Goal: Transaction & Acquisition: Purchase product/service

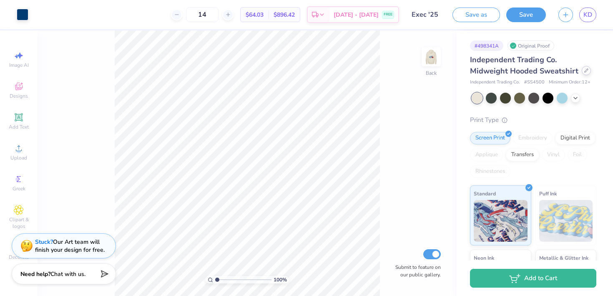
click at [582, 68] on div at bounding box center [586, 70] width 9 height 9
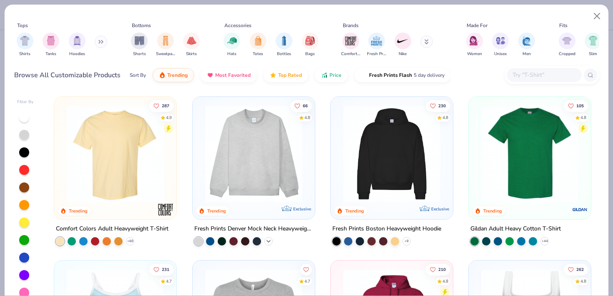
click at [269, 239] on icon at bounding box center [268, 241] width 7 height 7
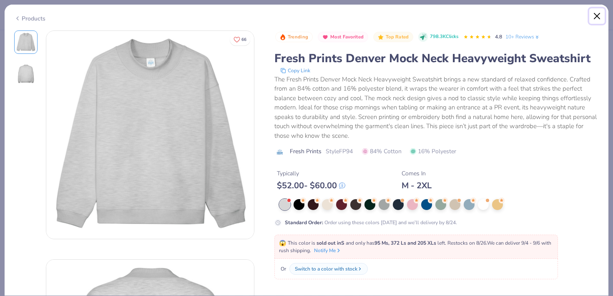
click at [603, 21] on button "Close" at bounding box center [597, 16] width 16 height 16
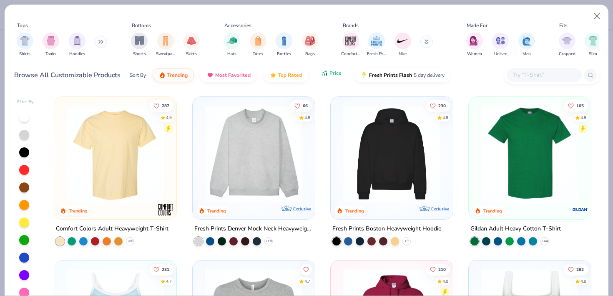
click at [334, 80] on button "Price" at bounding box center [331, 73] width 33 height 14
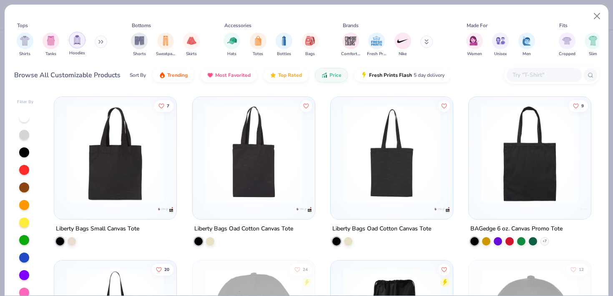
click at [78, 42] on img "filter for Hoodies" at bounding box center [77, 40] width 9 height 10
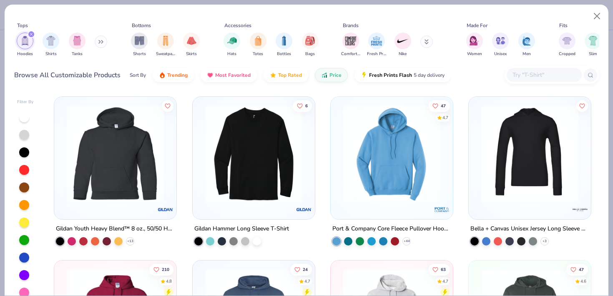
click at [96, 42] on button at bounding box center [101, 41] width 13 height 13
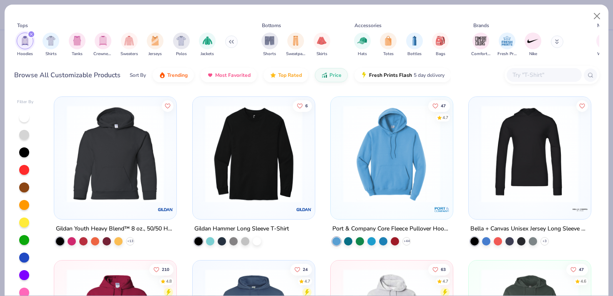
click at [96, 42] on div "filter for Crewnecks" at bounding box center [103, 41] width 17 height 17
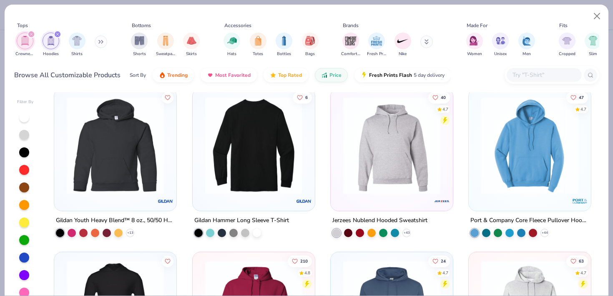
scroll to position [9, 0]
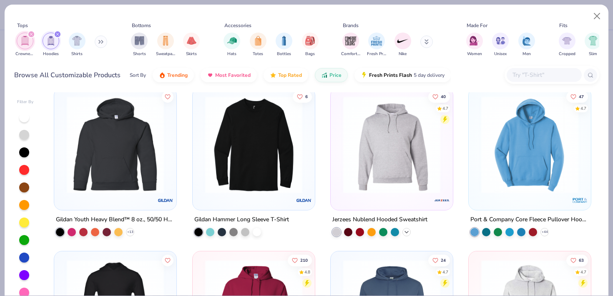
click at [405, 232] on icon at bounding box center [406, 232] width 7 height 7
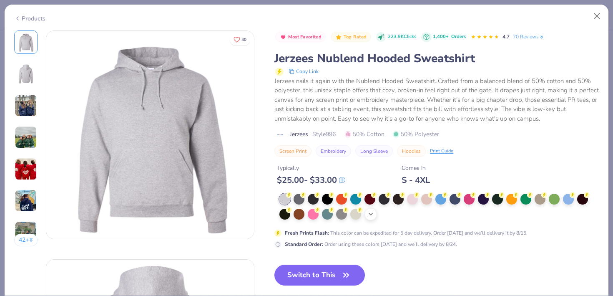
click at [370, 215] on icon at bounding box center [370, 214] width 7 height 7
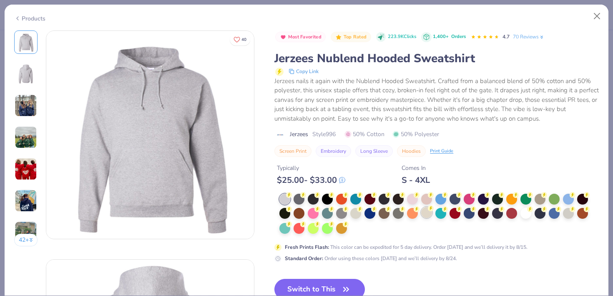
click at [425, 211] on div at bounding box center [426, 212] width 11 height 11
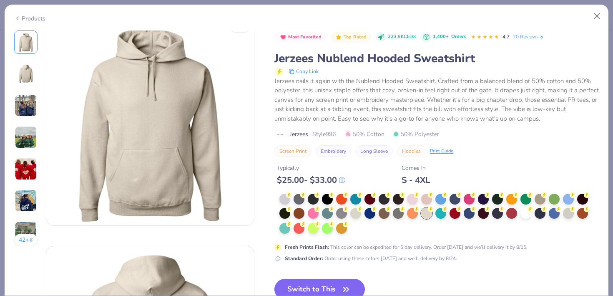
scroll to position [19, 0]
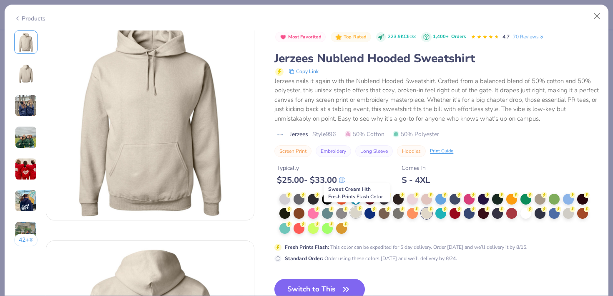
click at [357, 216] on div at bounding box center [355, 212] width 11 height 11
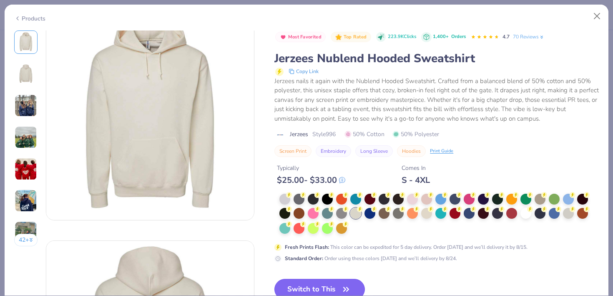
click at [323, 282] on button "Switch to This" at bounding box center [319, 289] width 91 height 21
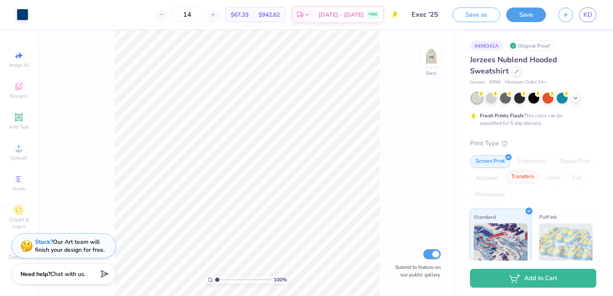
click at [526, 176] on div "Transfers" at bounding box center [522, 177] width 33 height 13
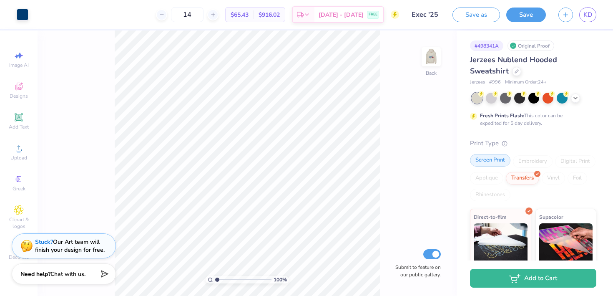
click at [494, 167] on div "Screen Print Embroidery Digital Print Applique Transfers Vinyl Foil Rhinestones" at bounding box center [533, 178] width 126 height 46
click at [516, 71] on icon at bounding box center [516, 70] width 3 height 3
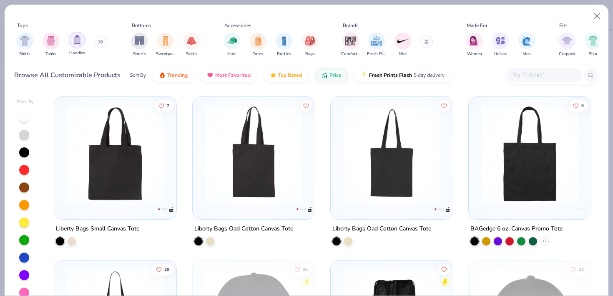
click at [80, 42] on img "filter for Hoodies" at bounding box center [77, 40] width 9 height 10
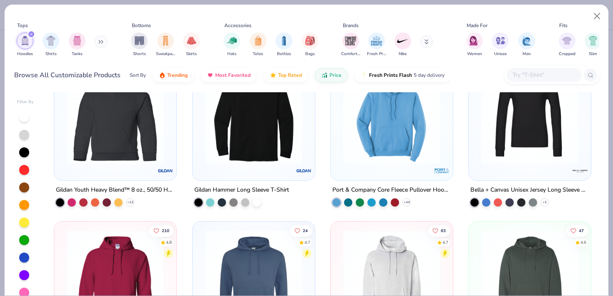
scroll to position [39, 0]
click at [410, 201] on div "+ 44" at bounding box center [407, 202] width 8 height 8
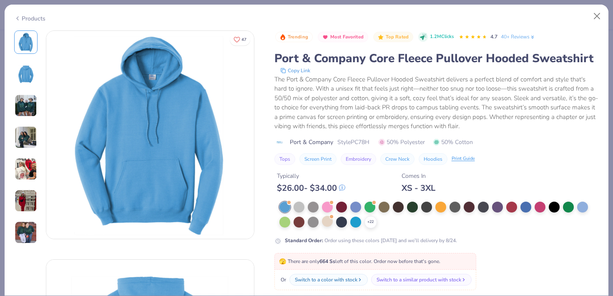
click at [322, 226] on div at bounding box center [327, 221] width 11 height 11
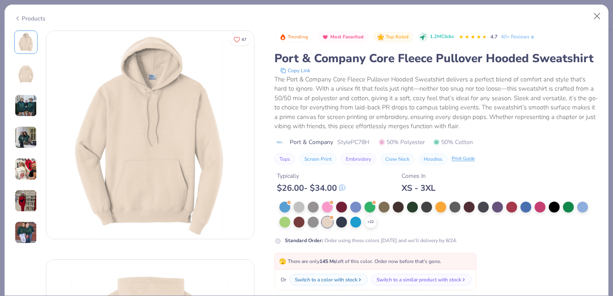
click at [324, 226] on div at bounding box center [327, 221] width 11 height 11
click at [369, 221] on icon at bounding box center [370, 222] width 7 height 7
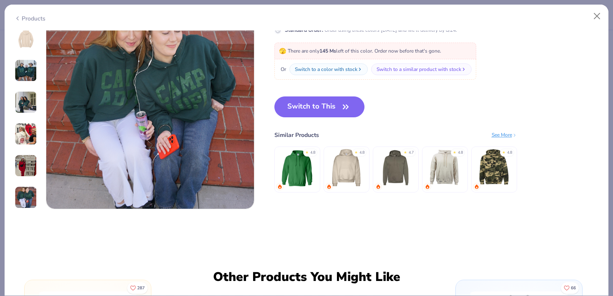
scroll to position [1399, 0]
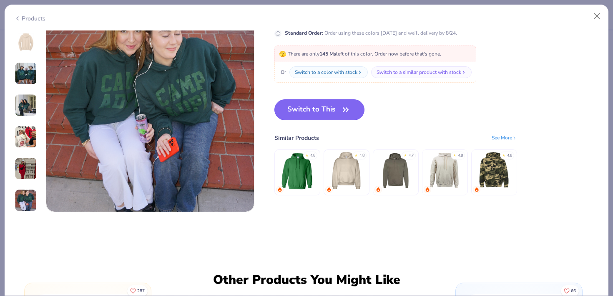
click at [339, 105] on button "Switch to This" at bounding box center [319, 109] width 91 height 21
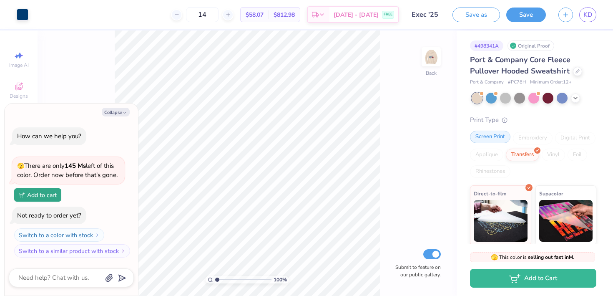
click at [492, 138] on div "Screen Print" at bounding box center [490, 137] width 40 height 13
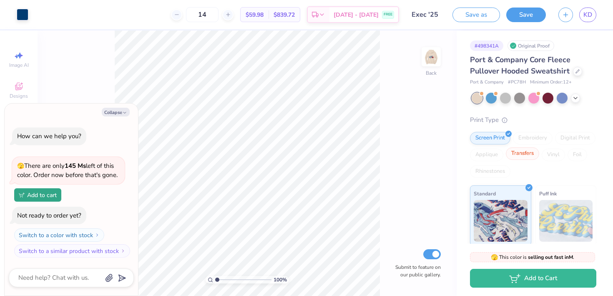
click at [518, 151] on div "Transfers" at bounding box center [522, 153] width 33 height 13
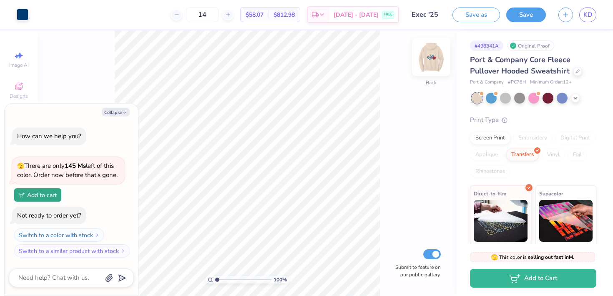
click at [422, 49] on img at bounding box center [431, 56] width 33 height 33
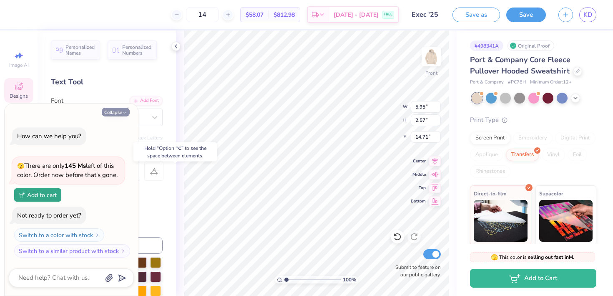
click at [123, 111] on icon "button" at bounding box center [124, 112] width 5 height 5
type textarea "x"
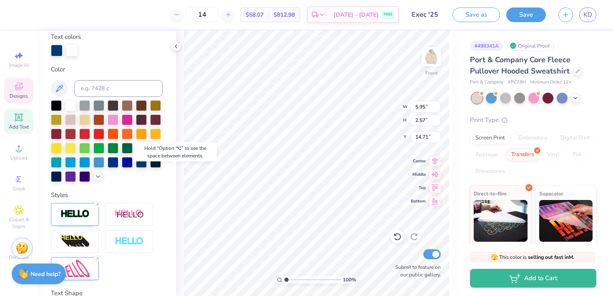
scroll to position [192, 0]
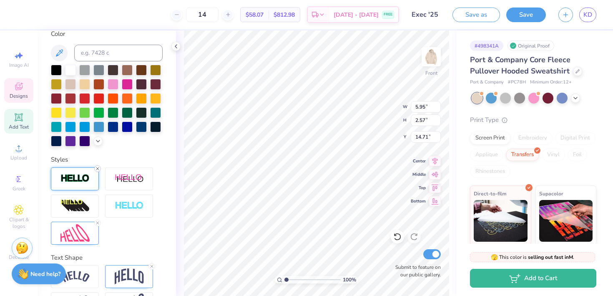
click at [98, 168] on icon at bounding box center [97, 168] width 5 height 5
type input "5.93"
type input "2.55"
type input "14.73"
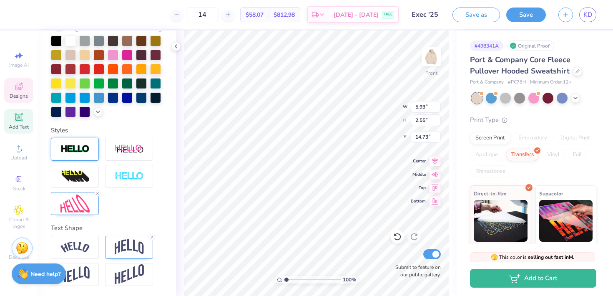
scroll to position [160, 0]
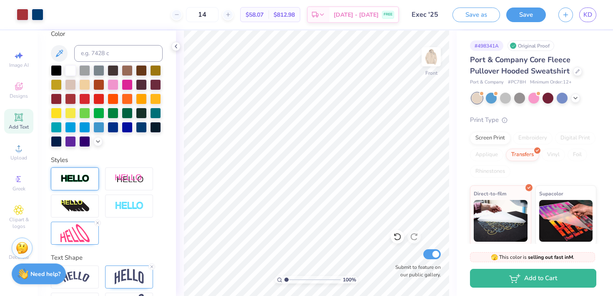
click at [264, 14] on span "$58.07" at bounding box center [255, 14] width 18 height 9
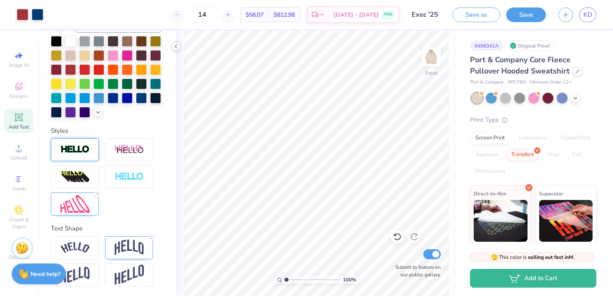
click at [178, 49] on div at bounding box center [175, 46] width 9 height 9
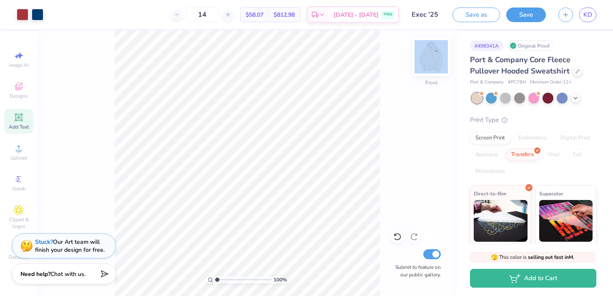
click at [421, 60] on div "100 % Front Submit to feature on our public gallery." at bounding box center [247, 162] width 419 height 265
click at [425, 60] on img at bounding box center [431, 56] width 33 height 33
click at [425, 60] on img at bounding box center [431, 56] width 17 height 17
click at [503, 138] on div "Screen Print" at bounding box center [490, 137] width 40 height 13
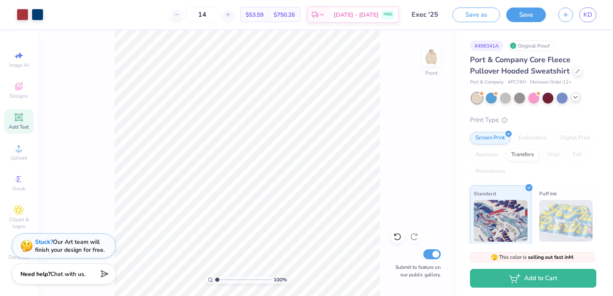
click at [575, 98] on icon at bounding box center [575, 97] width 7 height 7
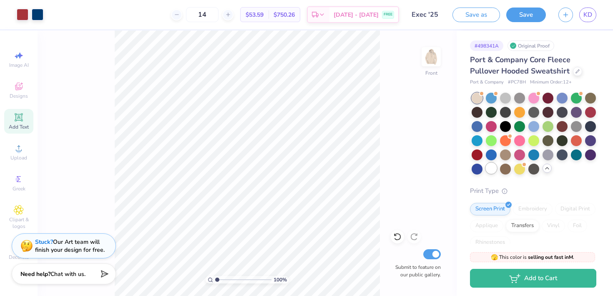
click at [493, 171] on div at bounding box center [491, 168] width 11 height 11
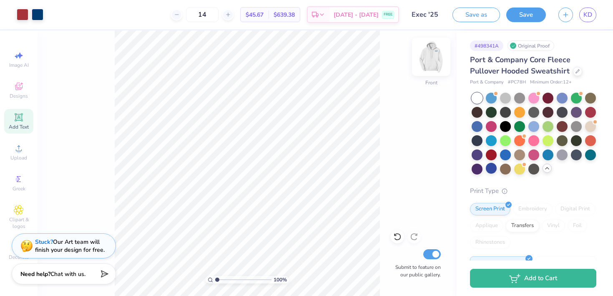
click at [430, 57] on img at bounding box center [431, 56] width 33 height 33
click at [430, 57] on img at bounding box center [431, 56] width 17 height 17
click at [435, 53] on img at bounding box center [431, 56] width 33 height 33
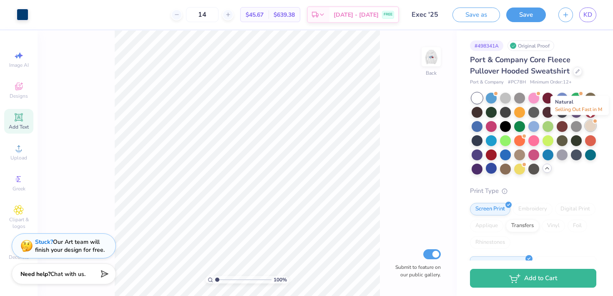
click at [590, 128] on div at bounding box center [590, 125] width 11 height 11
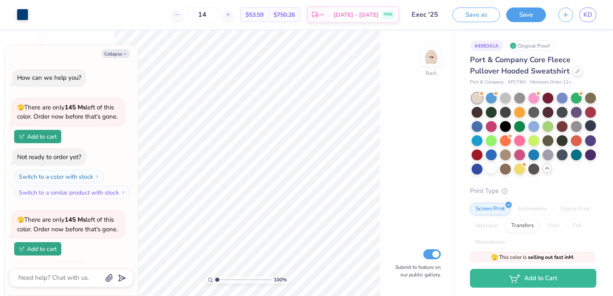
scroll to position [54, 0]
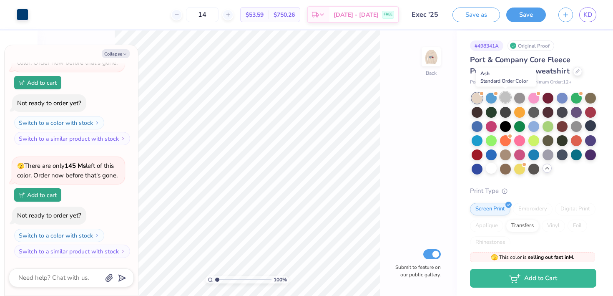
click at [504, 94] on div at bounding box center [505, 97] width 11 height 11
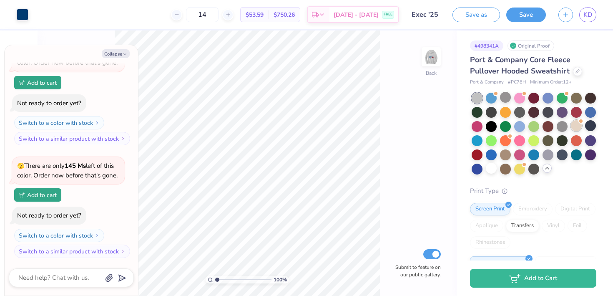
click at [579, 126] on div at bounding box center [576, 125] width 11 height 11
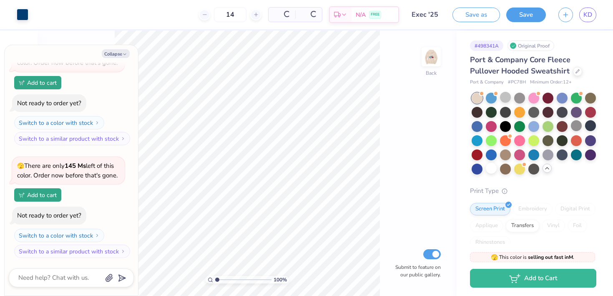
scroll to position [166, 0]
click at [488, 169] on div at bounding box center [491, 168] width 11 height 11
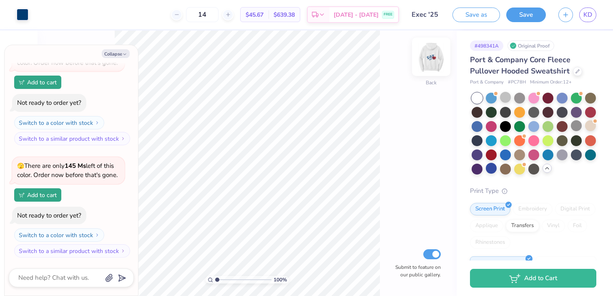
click at [431, 60] on img at bounding box center [431, 56] width 33 height 33
click at [575, 138] on div at bounding box center [576, 139] width 11 height 11
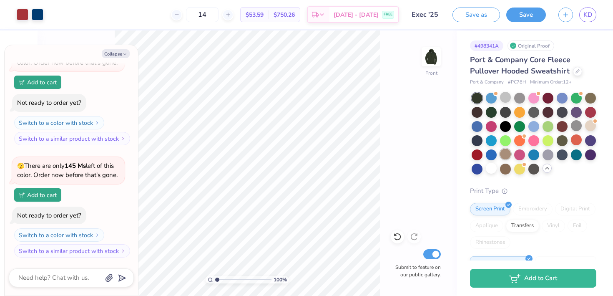
click at [508, 151] on div at bounding box center [505, 153] width 11 height 11
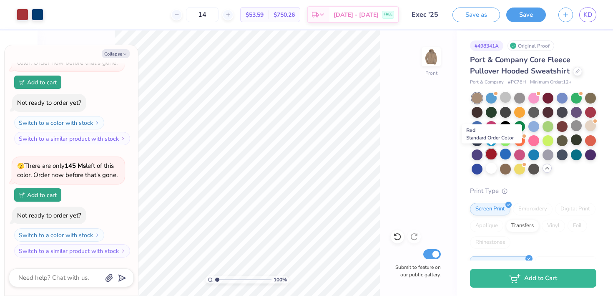
click at [489, 153] on div at bounding box center [491, 153] width 11 height 11
click at [472, 168] on div at bounding box center [477, 168] width 11 height 11
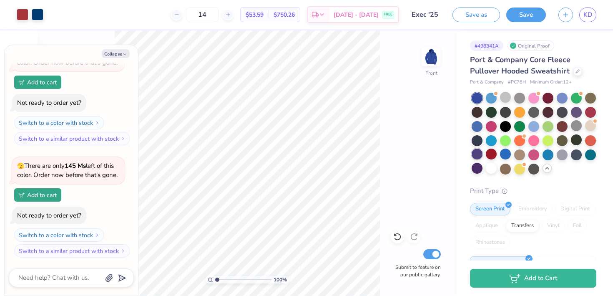
click at [473, 153] on div at bounding box center [477, 153] width 11 height 11
click at [477, 142] on div at bounding box center [477, 140] width 11 height 11
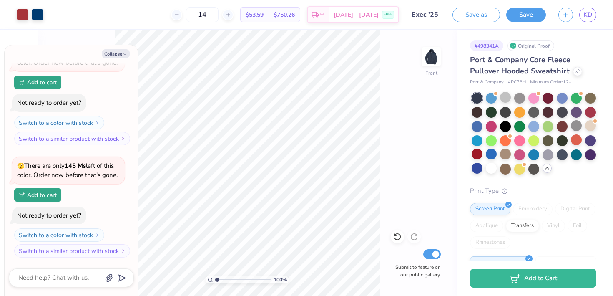
click at [478, 126] on div at bounding box center [477, 126] width 11 height 11
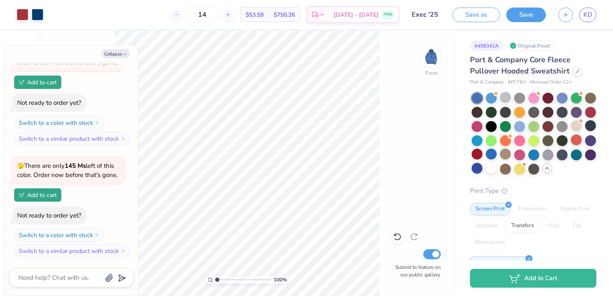
click at [496, 106] on div at bounding box center [534, 134] width 125 height 82
click at [492, 126] on div at bounding box center [491, 125] width 11 height 11
click at [516, 93] on div at bounding box center [519, 97] width 11 height 11
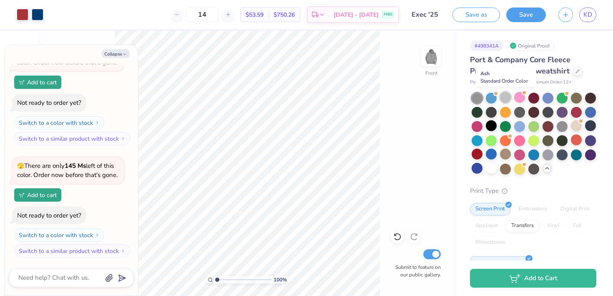
click at [502, 94] on div at bounding box center [505, 97] width 11 height 11
click at [560, 124] on div at bounding box center [562, 125] width 11 height 11
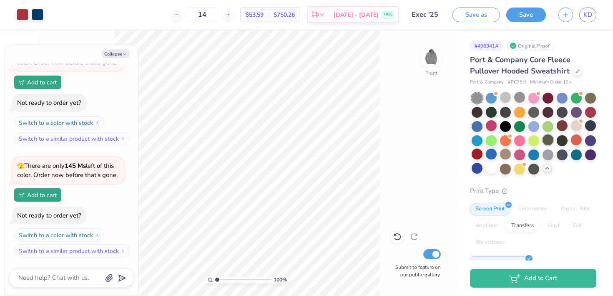
click at [546, 138] on div at bounding box center [548, 139] width 11 height 11
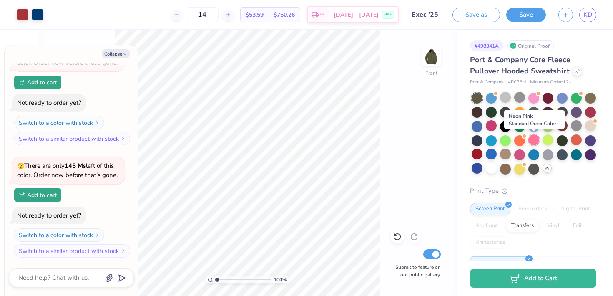
click at [535, 136] on div at bounding box center [533, 139] width 11 height 11
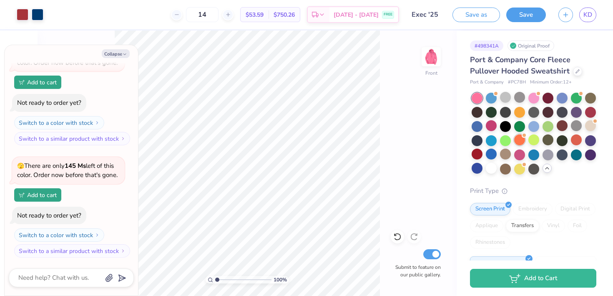
click at [523, 134] on div at bounding box center [524, 134] width 3 height 3
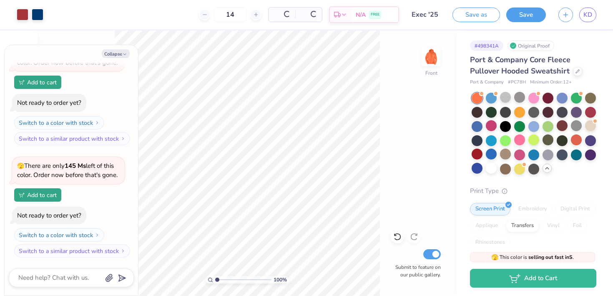
scroll to position [279, 0]
click at [561, 153] on div at bounding box center [562, 153] width 11 height 11
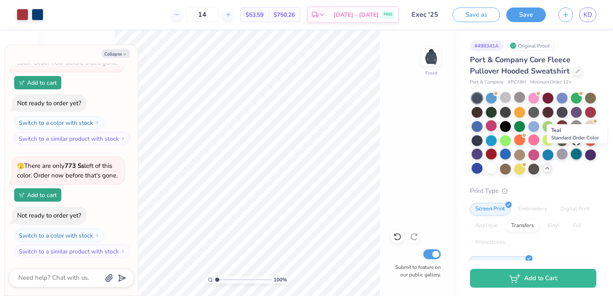
click at [576, 152] on div at bounding box center [576, 153] width 11 height 11
click at [560, 153] on div at bounding box center [562, 153] width 11 height 11
click at [575, 127] on div at bounding box center [576, 125] width 11 height 11
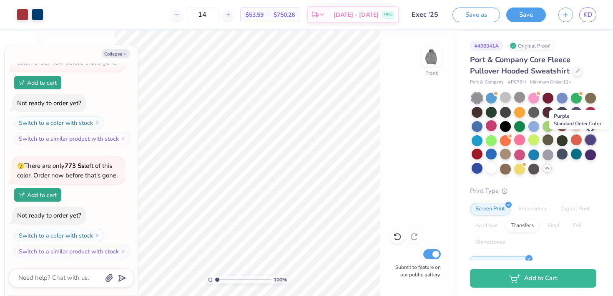
click at [585, 138] on div at bounding box center [590, 139] width 11 height 11
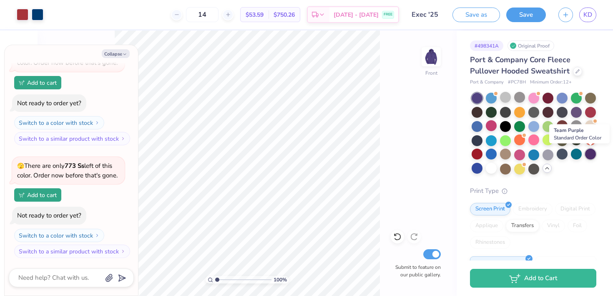
click at [589, 151] on div at bounding box center [590, 153] width 11 height 11
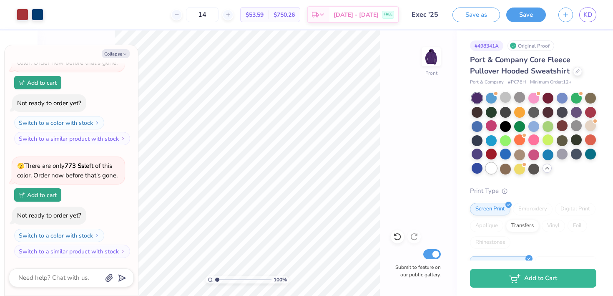
click at [488, 166] on div at bounding box center [491, 168] width 11 height 11
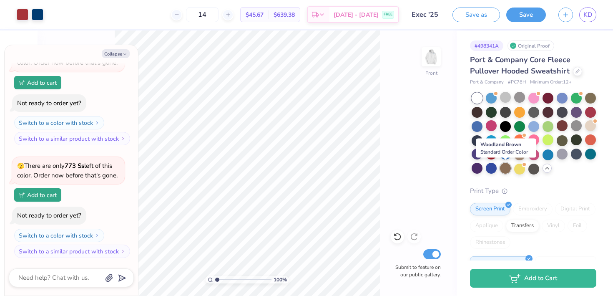
click at [501, 168] on div at bounding box center [505, 168] width 11 height 11
click at [500, 167] on div at bounding box center [505, 168] width 11 height 11
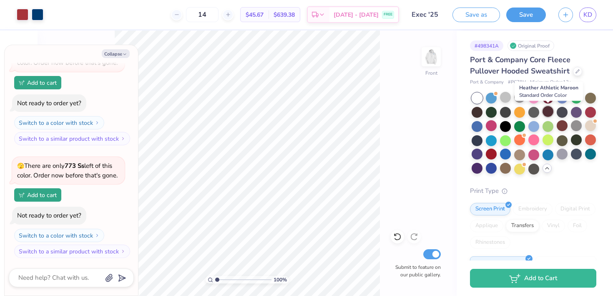
click at [550, 111] on div at bounding box center [548, 111] width 11 height 11
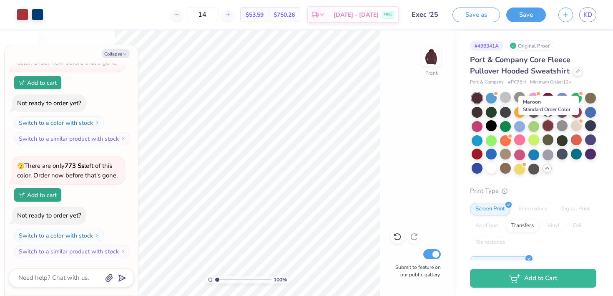
click at [548, 127] on div at bounding box center [548, 125] width 11 height 11
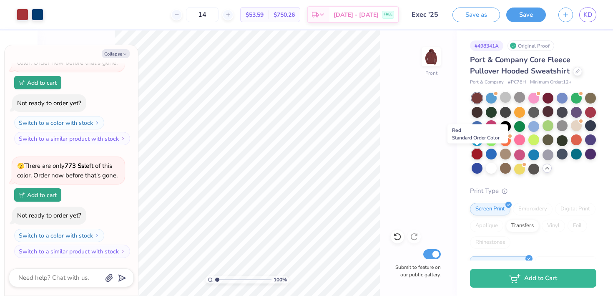
click at [477, 154] on div at bounding box center [477, 153] width 11 height 11
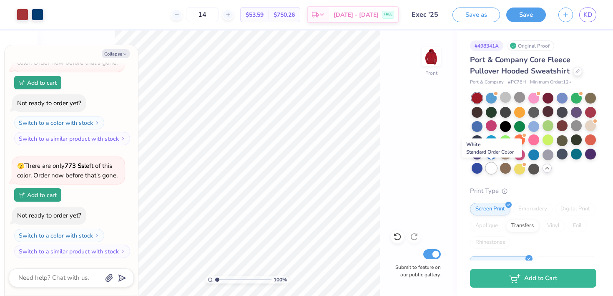
click at [490, 166] on div at bounding box center [491, 168] width 11 height 11
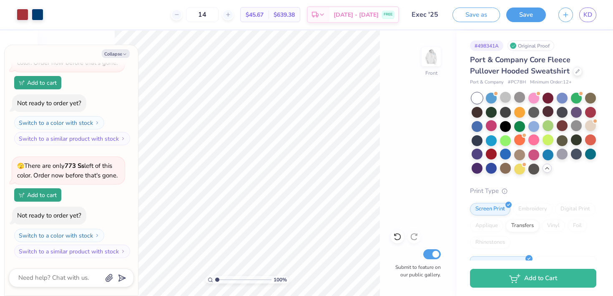
click at [444, 60] on div "100 % Front Submit to feature on our public gallery." at bounding box center [247, 162] width 419 height 265
click at [423, 59] on img at bounding box center [431, 56] width 33 height 33
click at [118, 53] on button "Collapse" at bounding box center [116, 53] width 28 height 9
type textarea "x"
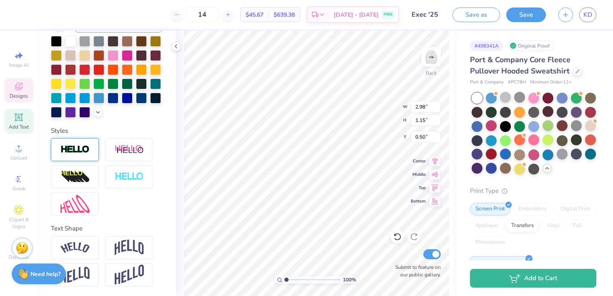
type input "1.09"
click at [389, 98] on div "100 % Back W 2.98 2.98 " H 1.15 1.15 " Y 1.09 1.09 " Center Middle Top Bottom S…" at bounding box center [316, 162] width 281 height 265
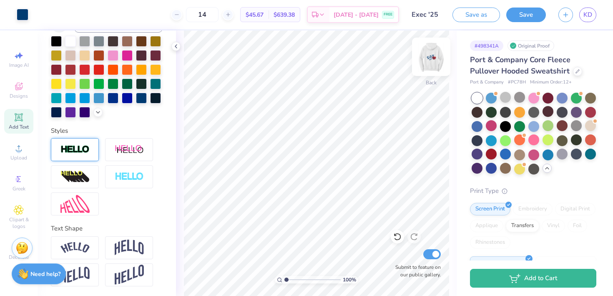
click at [428, 65] on img at bounding box center [431, 56] width 33 height 33
click at [422, 60] on div at bounding box center [431, 57] width 38 height 38
click at [175, 48] on icon at bounding box center [176, 46] width 7 height 7
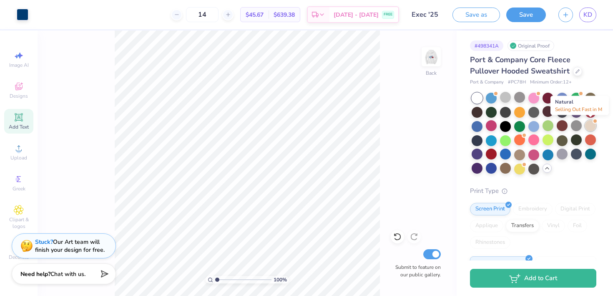
click at [594, 127] on div at bounding box center [590, 125] width 11 height 11
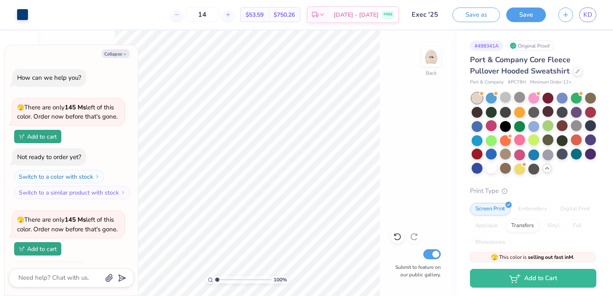
scroll to position [391, 0]
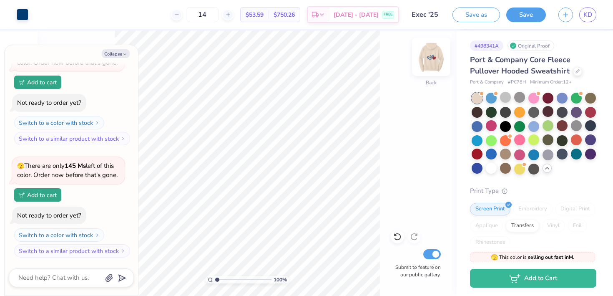
click at [434, 58] on img at bounding box center [431, 56] width 33 height 33
click at [434, 58] on img at bounding box center [431, 56] width 17 height 17
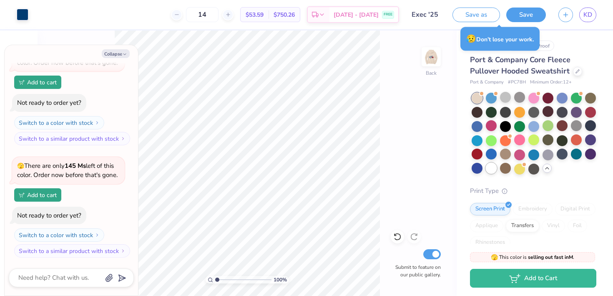
type textarea "x"
